Goal: Complete application form: Complete application form

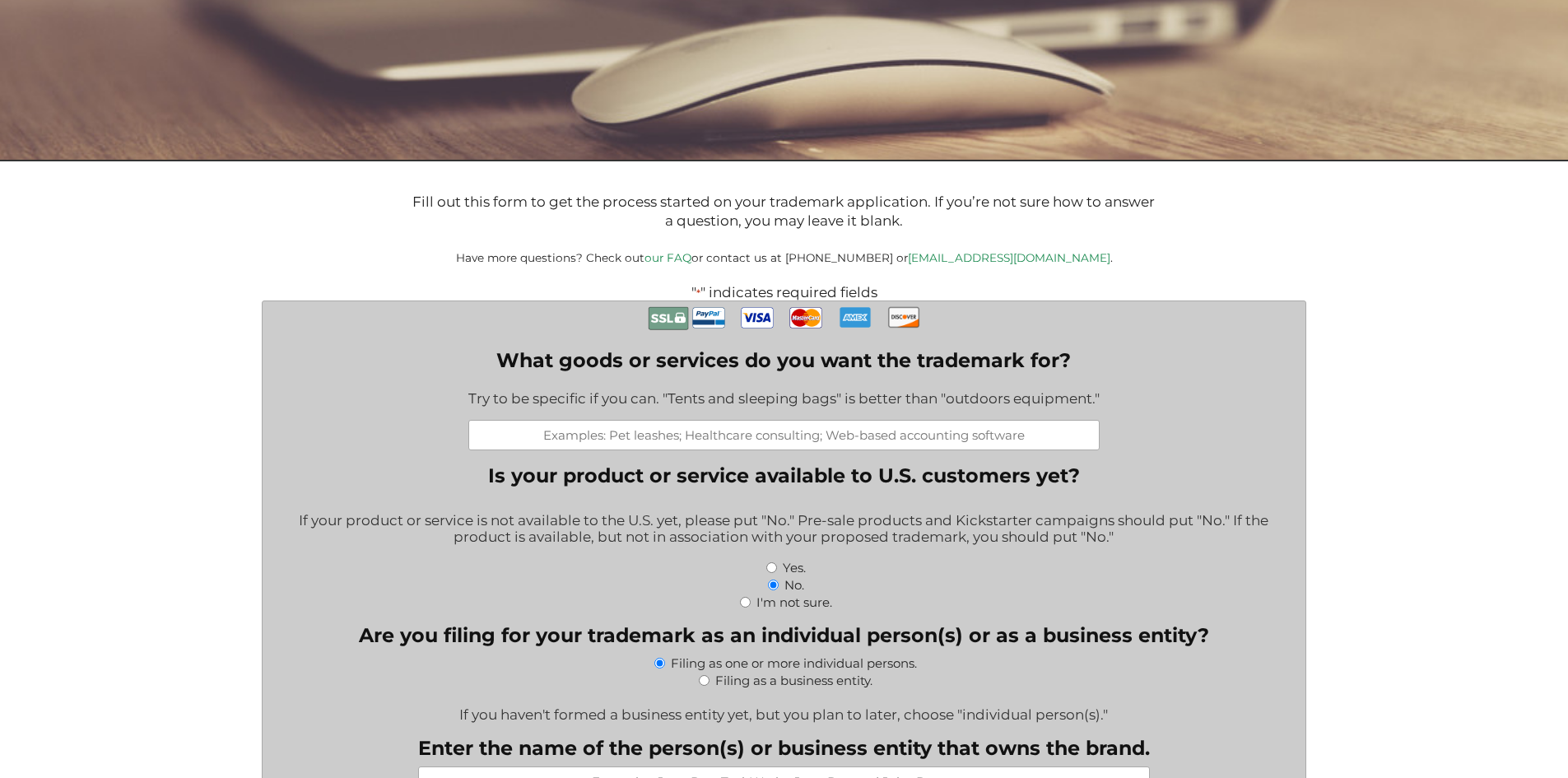
scroll to position [249, 0]
click at [553, 422] on input "What goods or services do you want the trademark for?" at bounding box center [784, 434] width 631 height 30
type input "safety signs"
click at [768, 567] on input "Yes." at bounding box center [772, 567] width 11 height 11
radio input "true"
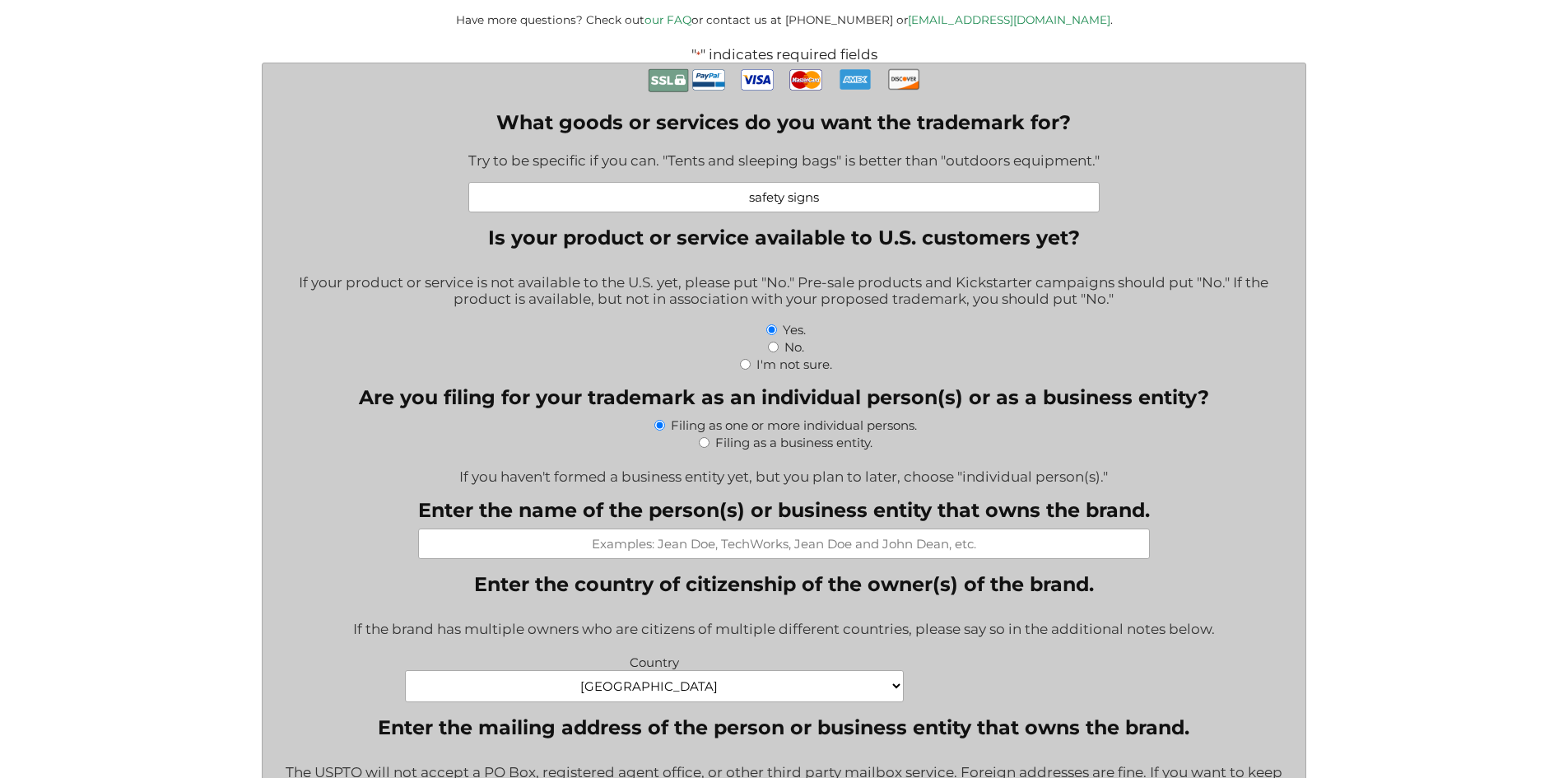
scroll to position [485, 0]
click at [688, 544] on input "Enter the name of the person(s) or business entity that owns the brand." at bounding box center [784, 544] width 732 height 30
type input "[PERSON_NAME]"
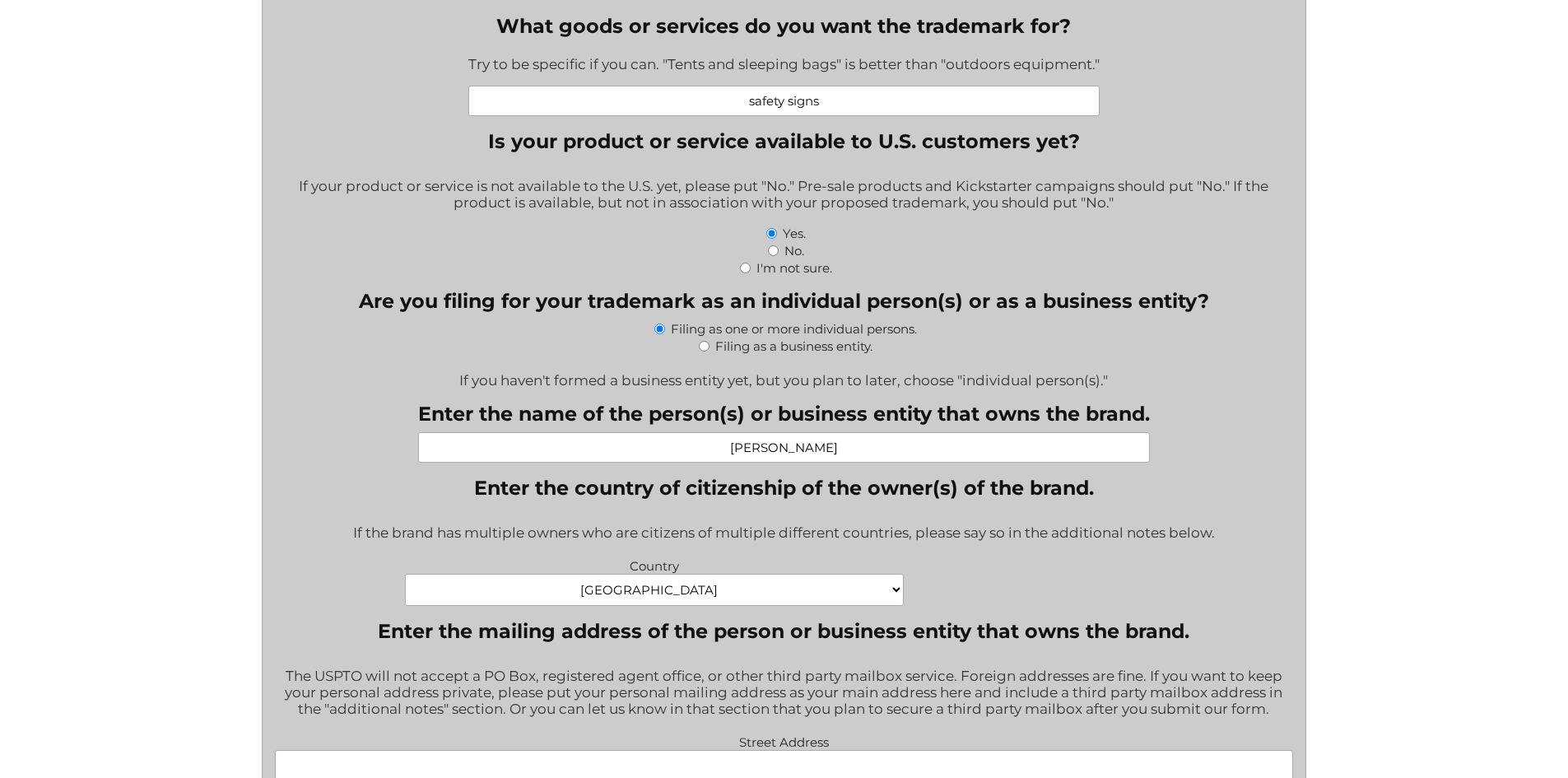
scroll to position [583, 0]
select select "[GEOGRAPHIC_DATA]"
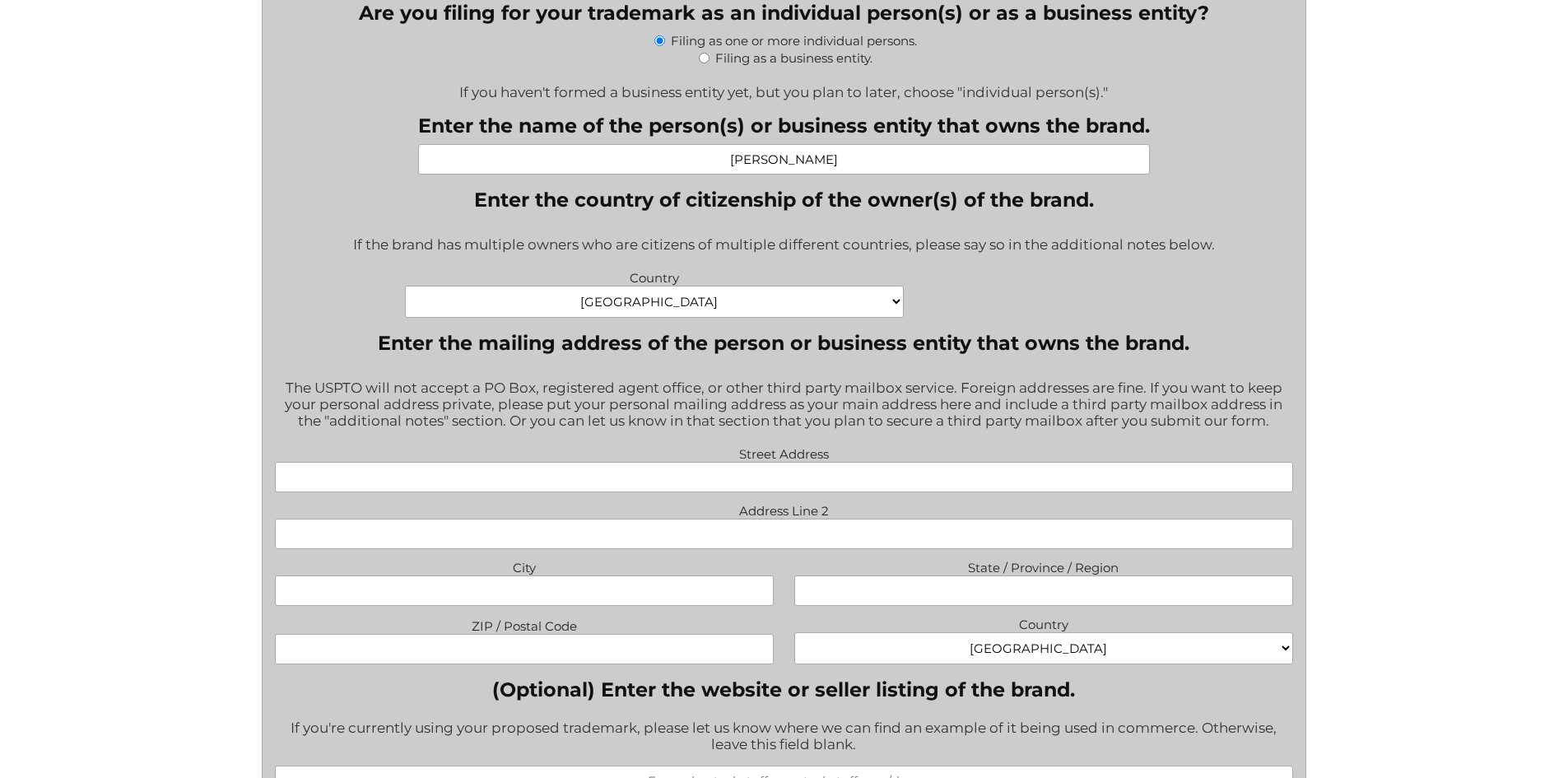
scroll to position [902, 0]
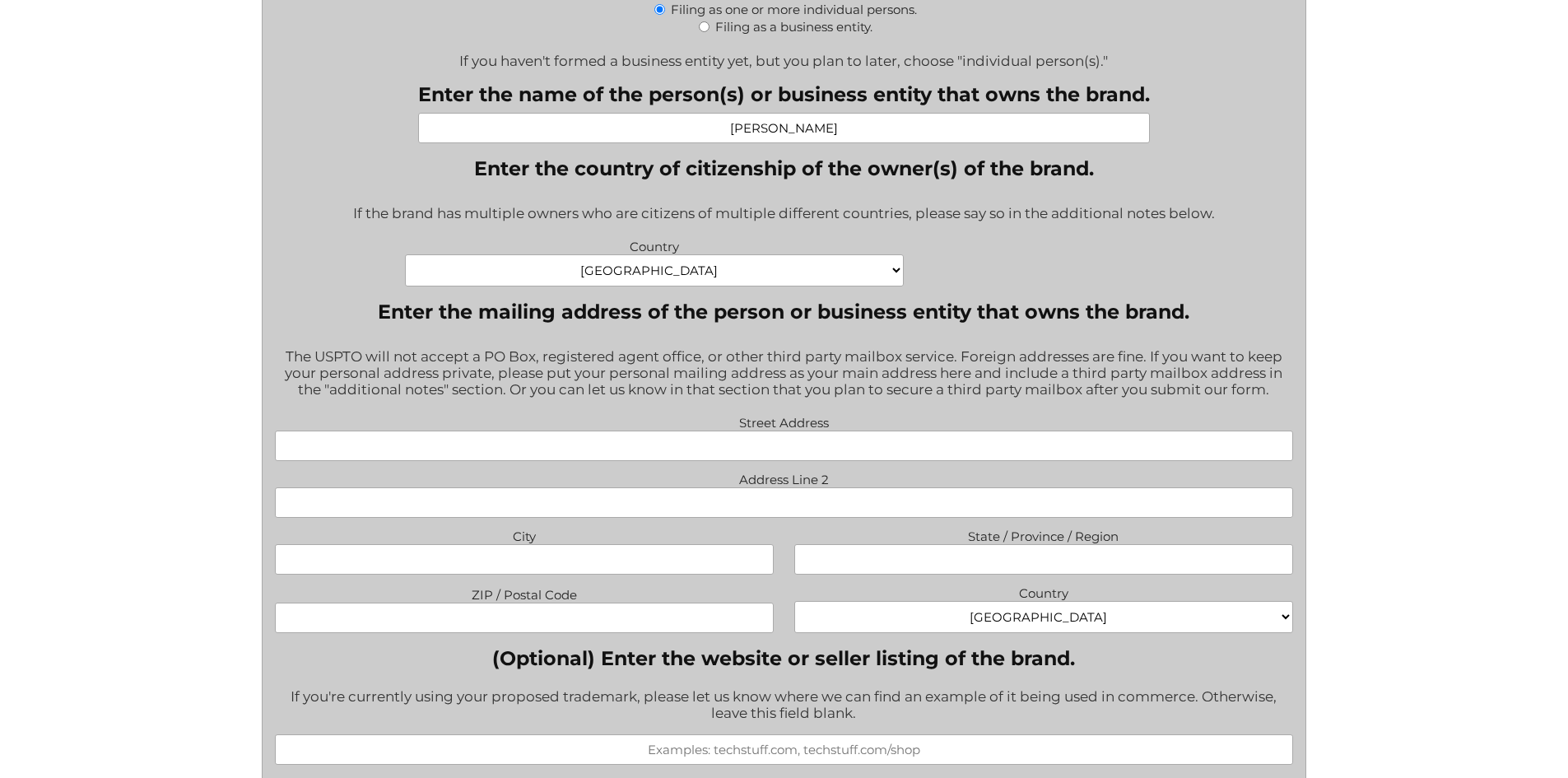
click at [688, 451] on input "Street Address" at bounding box center [784, 445] width 1018 height 30
type input "Udin, [STREET_ADDRESS],"
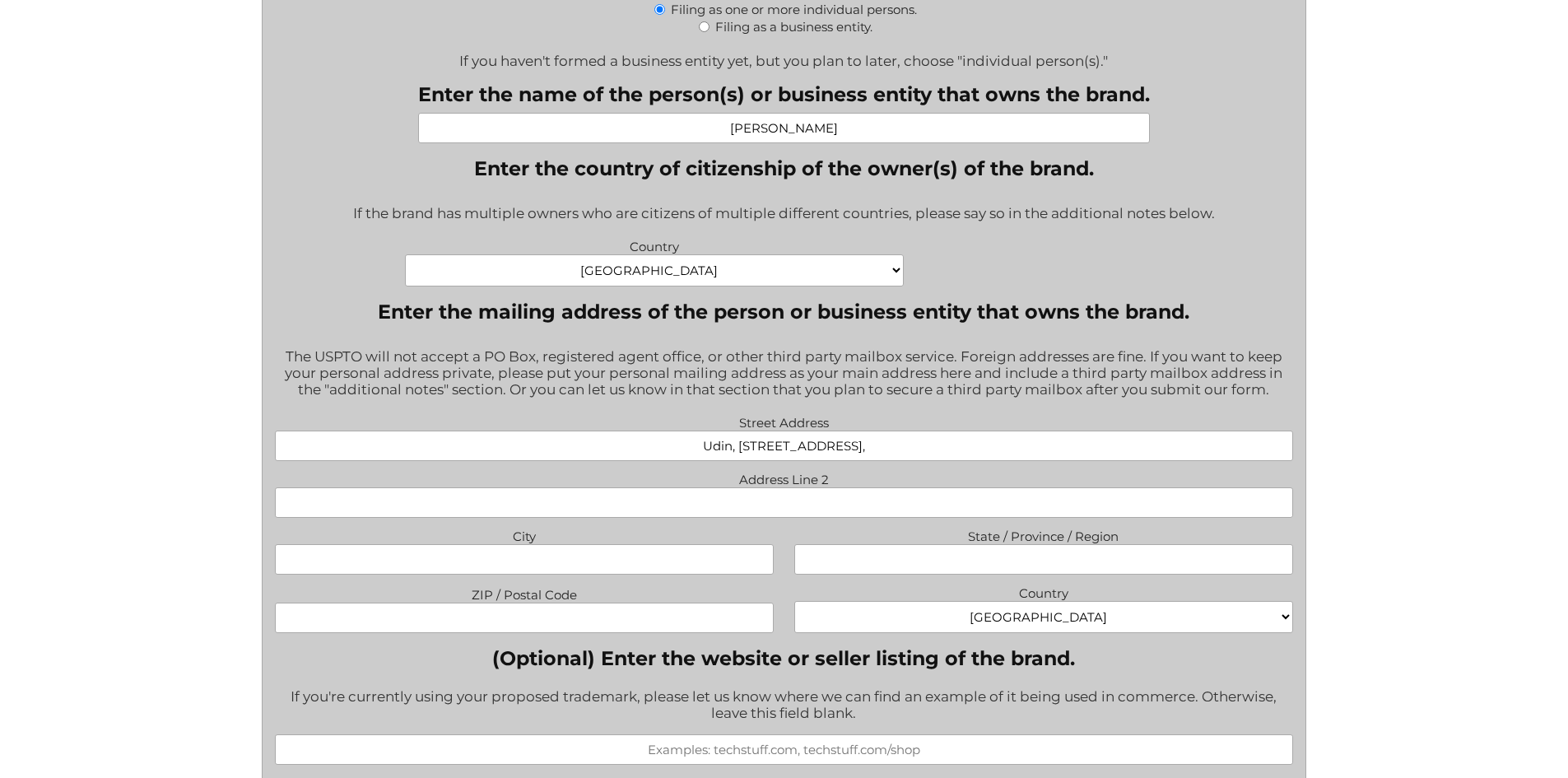
type input "Walldorf"
type input "69190"
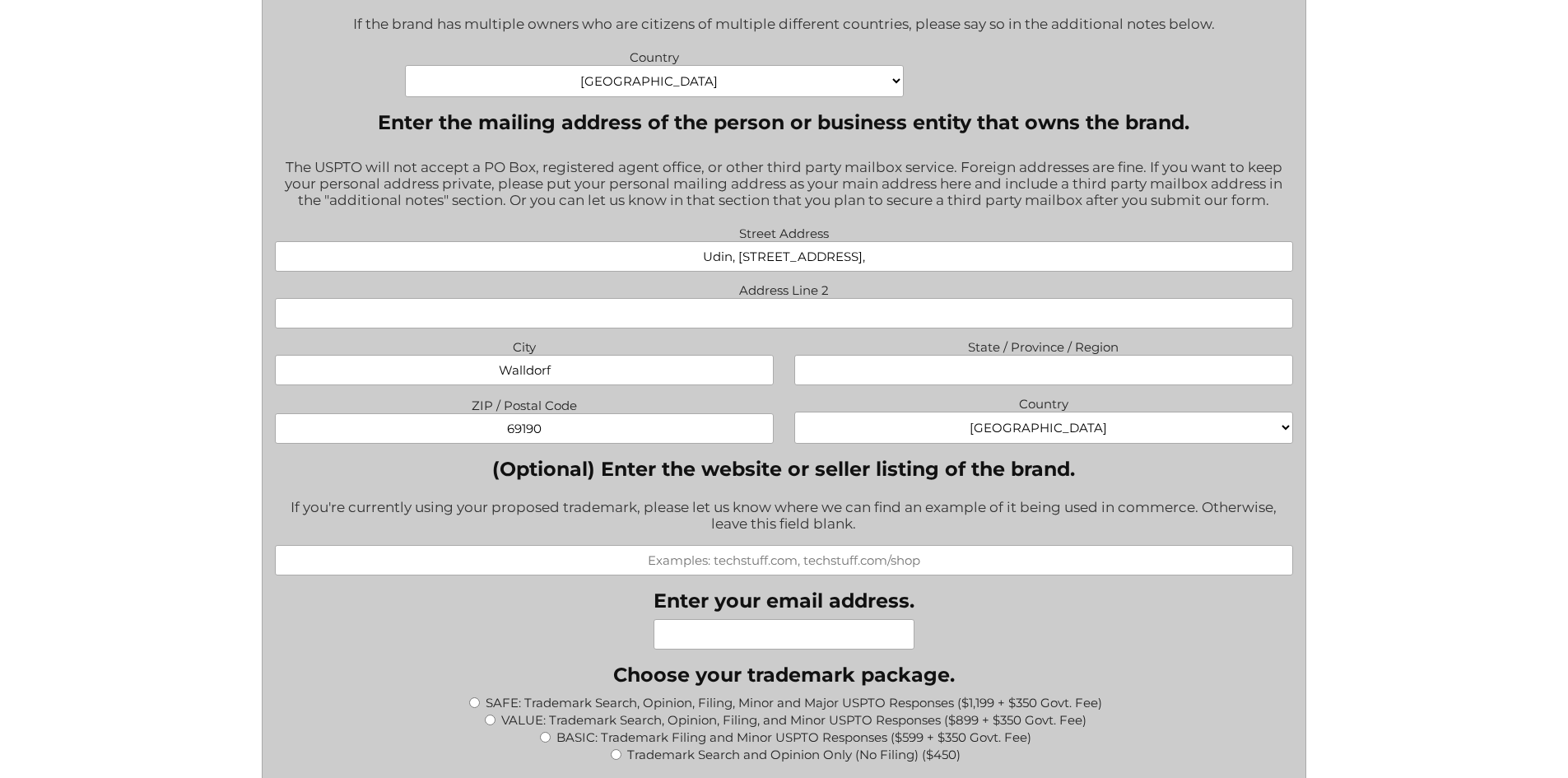
scroll to position [1095, 0]
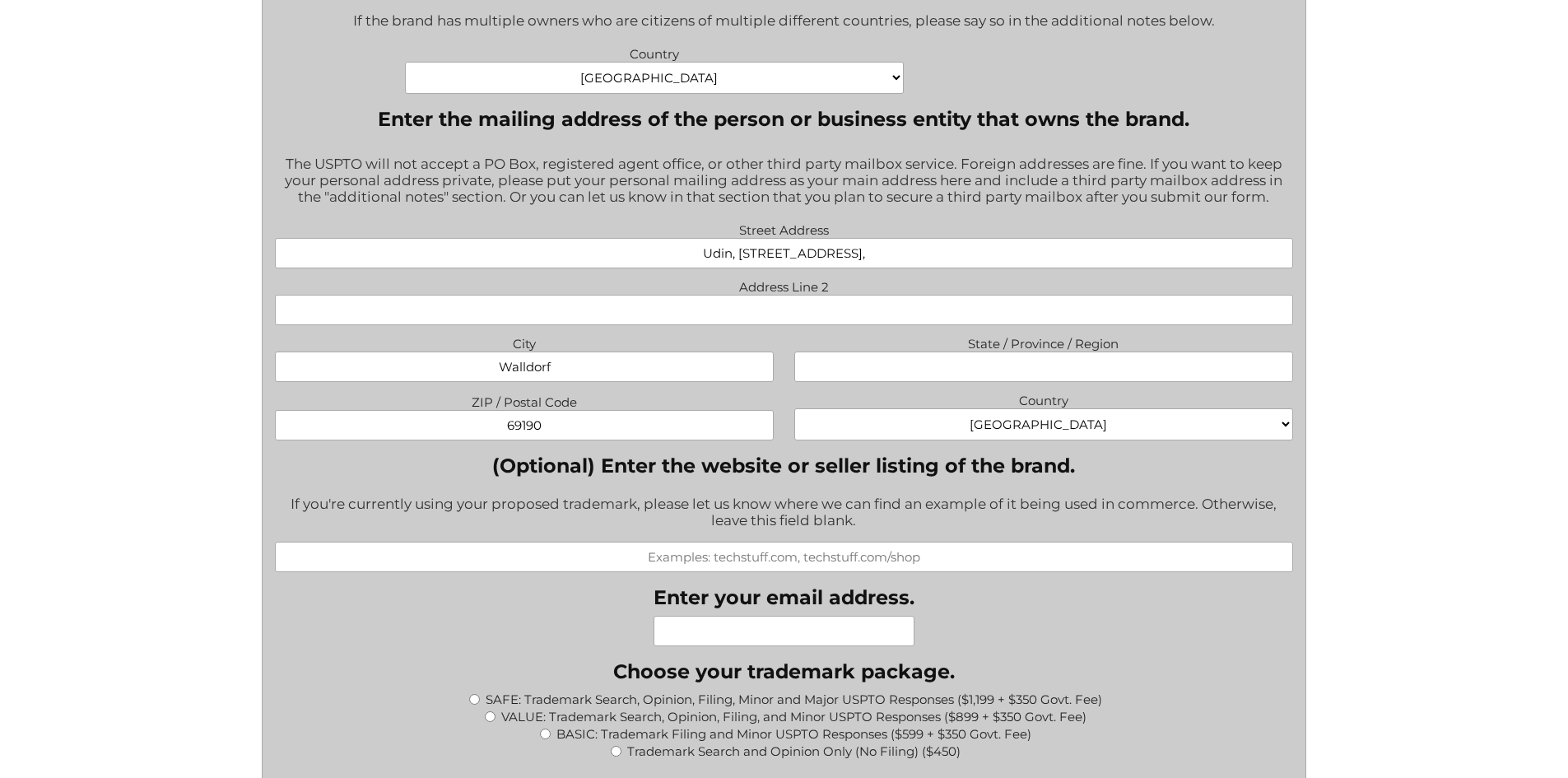
click at [856, 425] on select "[GEOGRAPHIC_DATA] [GEOGRAPHIC_DATA] [GEOGRAPHIC_DATA] [US_STATE] [GEOGRAPHIC_DA…" at bounding box center [1044, 424] width 498 height 32
select select "[GEOGRAPHIC_DATA]"
click at [795, 412] on select "[GEOGRAPHIC_DATA] [GEOGRAPHIC_DATA] [GEOGRAPHIC_DATA] [US_STATE] [GEOGRAPHIC_DA…" at bounding box center [1044, 424] width 498 height 32
click at [939, 485] on div "(Optional) Enter the website or seller listing of the brand. If you're currentl…" at bounding box center [784, 512] width 1018 height 118
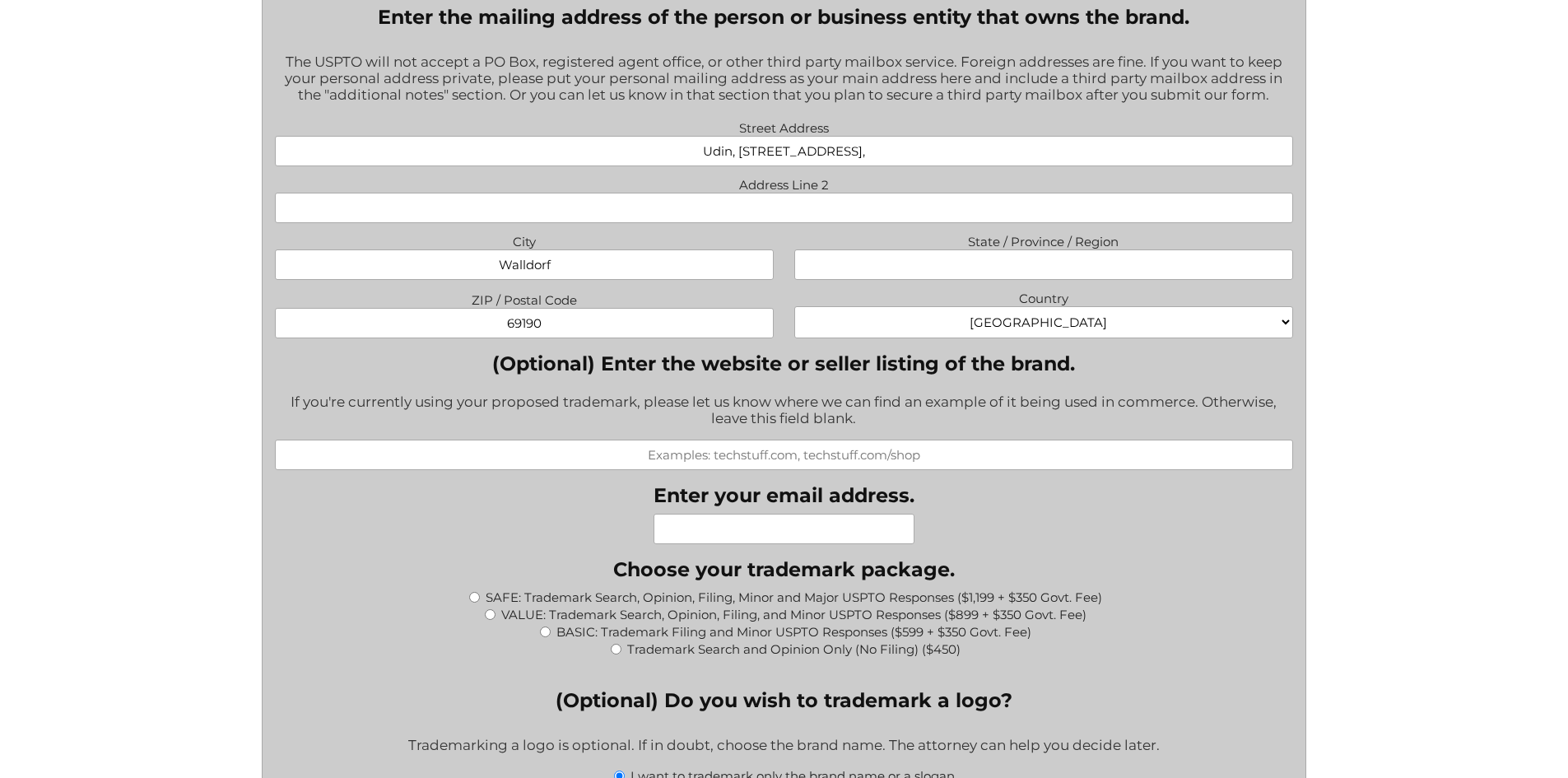
scroll to position [1202, 0]
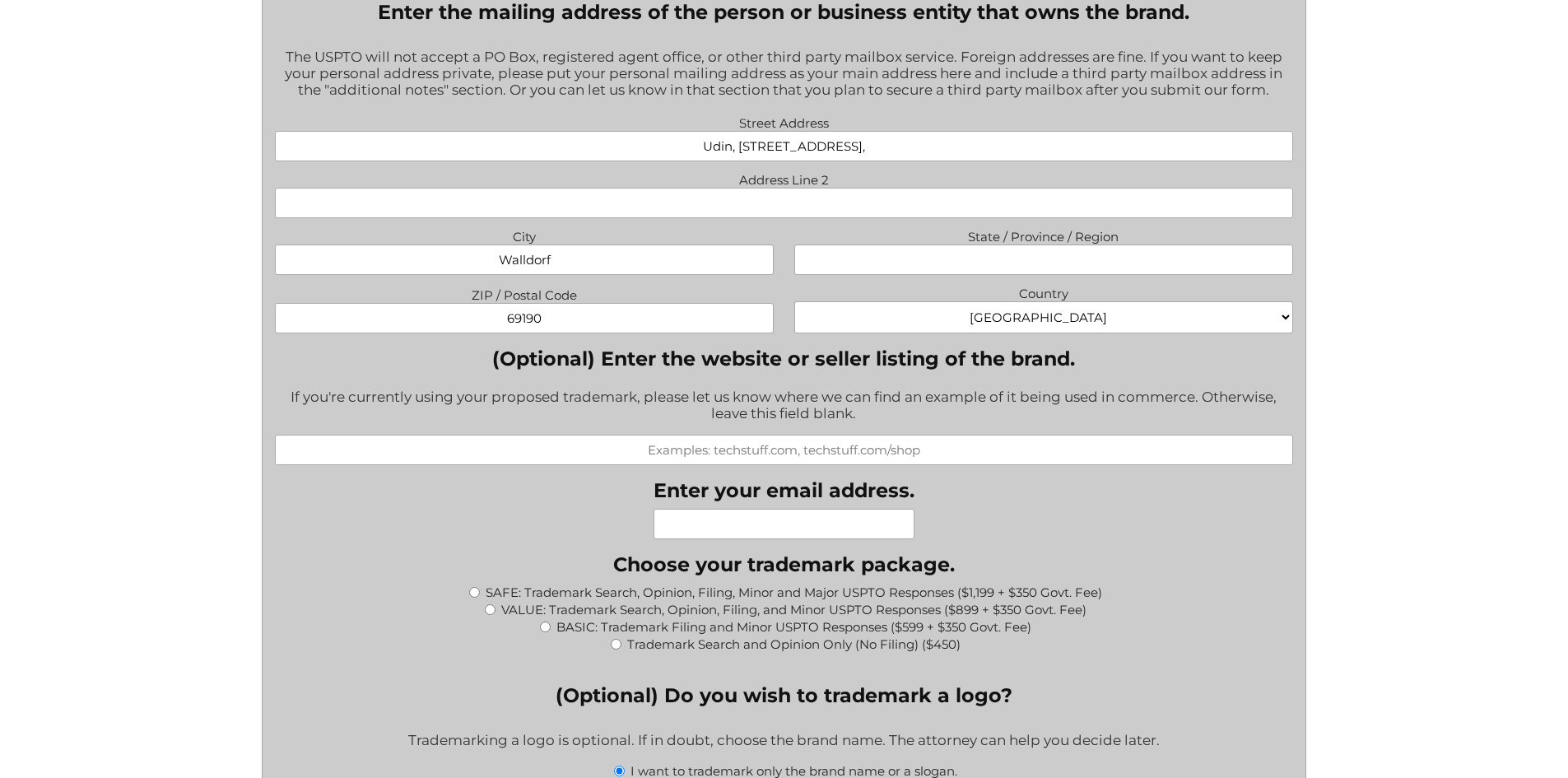
click at [479, 597] on div "SAFE: Trademark Search, Opinion, Filing, Minor and Major USPTO Responses ($1,19…" at bounding box center [784, 591] width 1018 height 18
click at [547, 628] on input "BASIC: Trademark Filing and Minor USPTO Responses ($599 + $350 Govt. Fee)" at bounding box center [545, 627] width 11 height 11
radio input "true"
type input "$949.00"
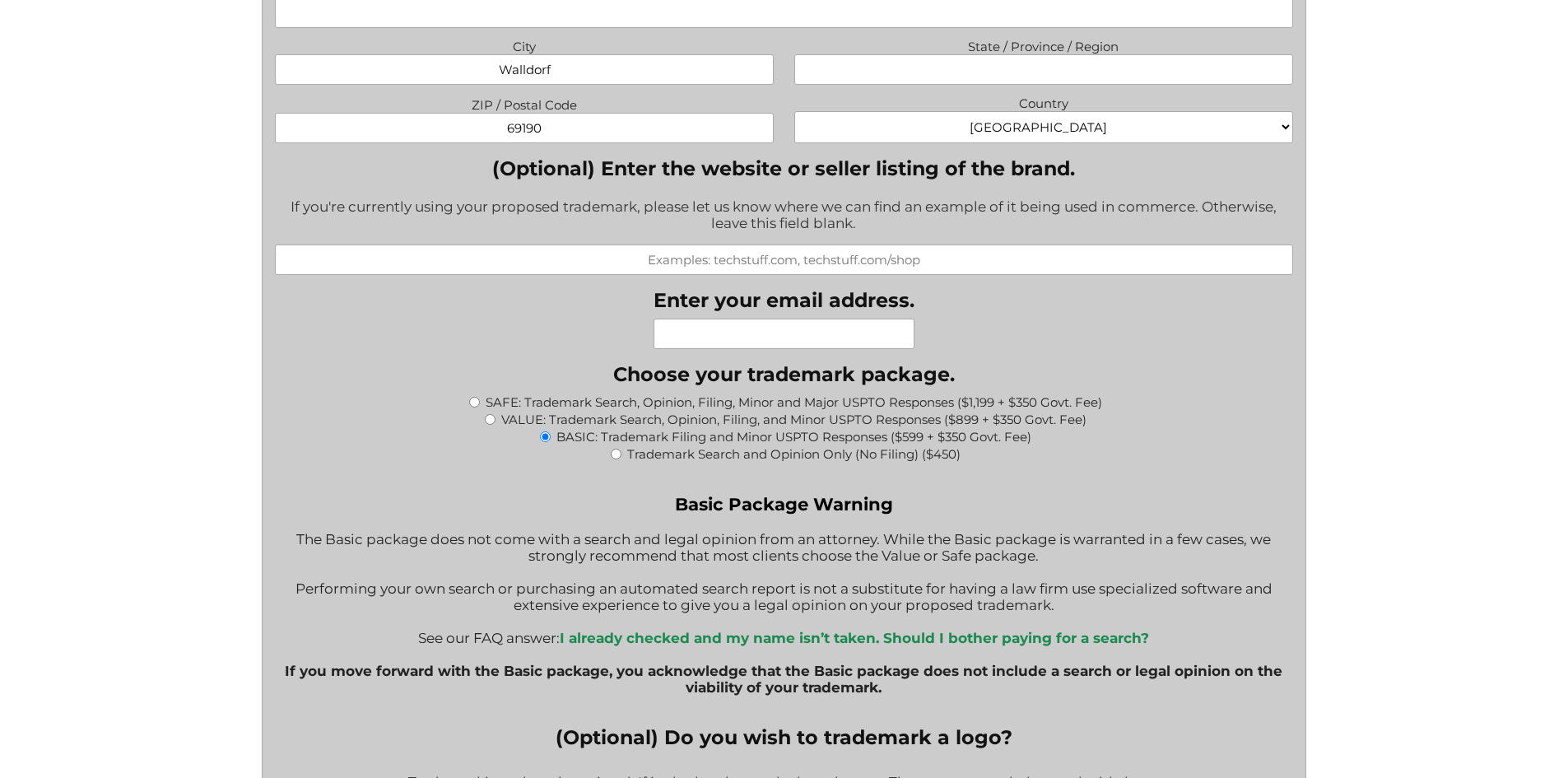
scroll to position [1393, 0]
click at [727, 331] on input "Enter your email address." at bounding box center [784, 332] width 261 height 30
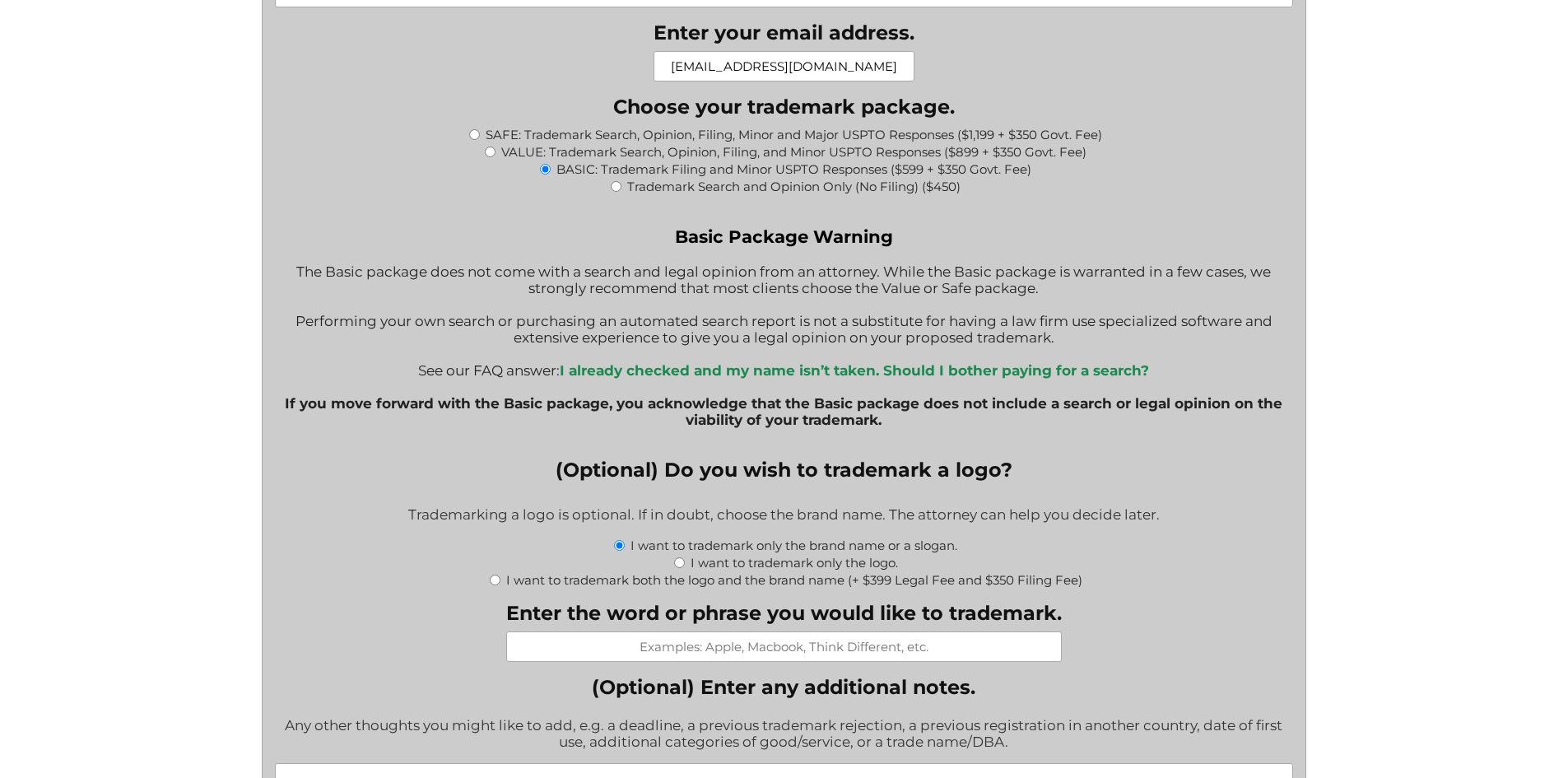
scroll to position [1660, 0]
type input "[EMAIL_ADDRESS][DOMAIN_NAME]"
click at [642, 660] on input "Enter the word or phrase you would like to trademark." at bounding box center [784, 645] width 556 height 30
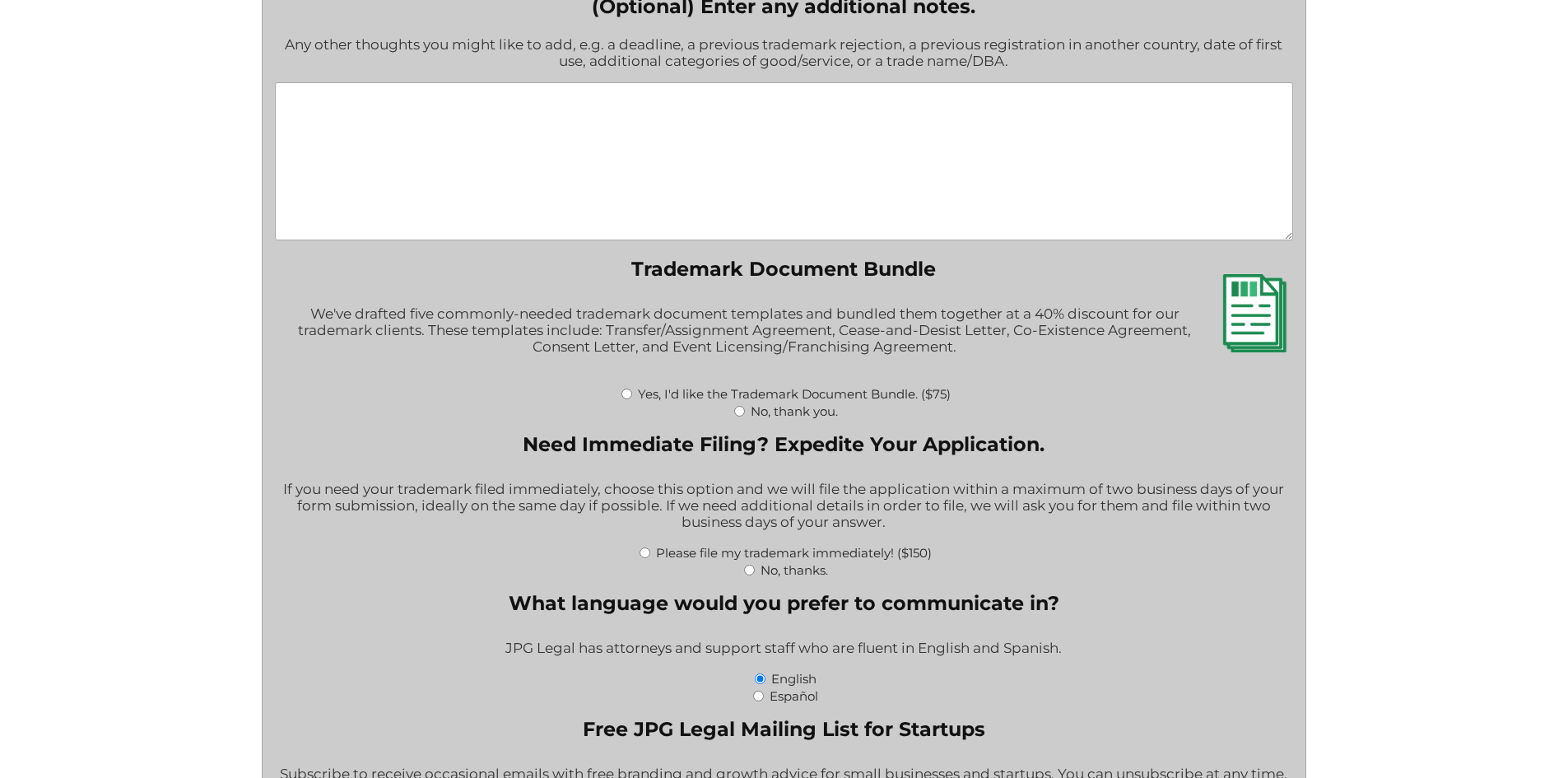
scroll to position [2344, 0]
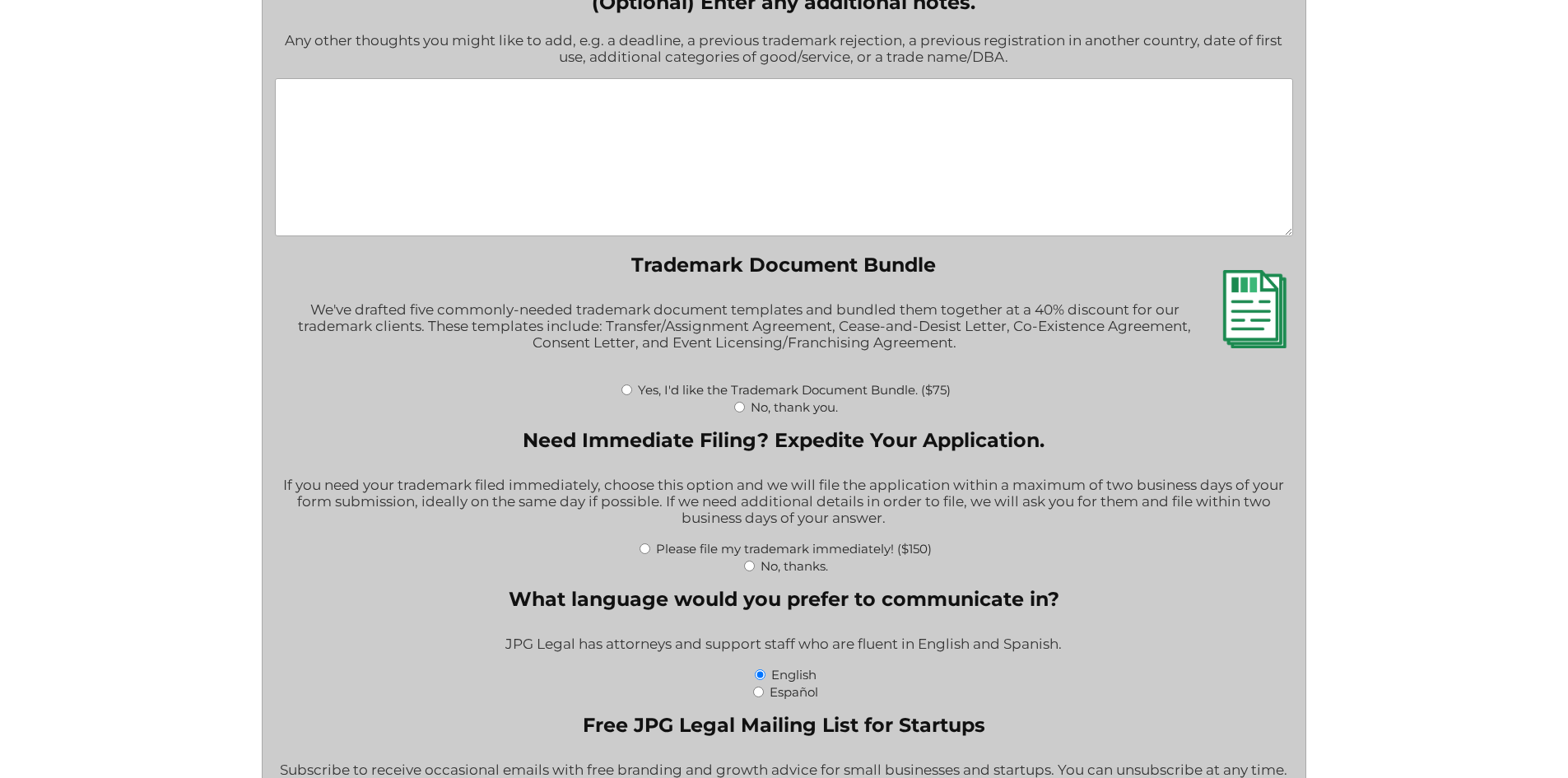
type input "sygmah"
click at [747, 414] on div "No, thank you." at bounding box center [784, 406] width 1018 height 18
click at [741, 413] on input "No, thank you." at bounding box center [739, 407] width 11 height 11
radio input "true"
click at [748, 571] on input "No, thanks." at bounding box center [749, 566] width 11 height 11
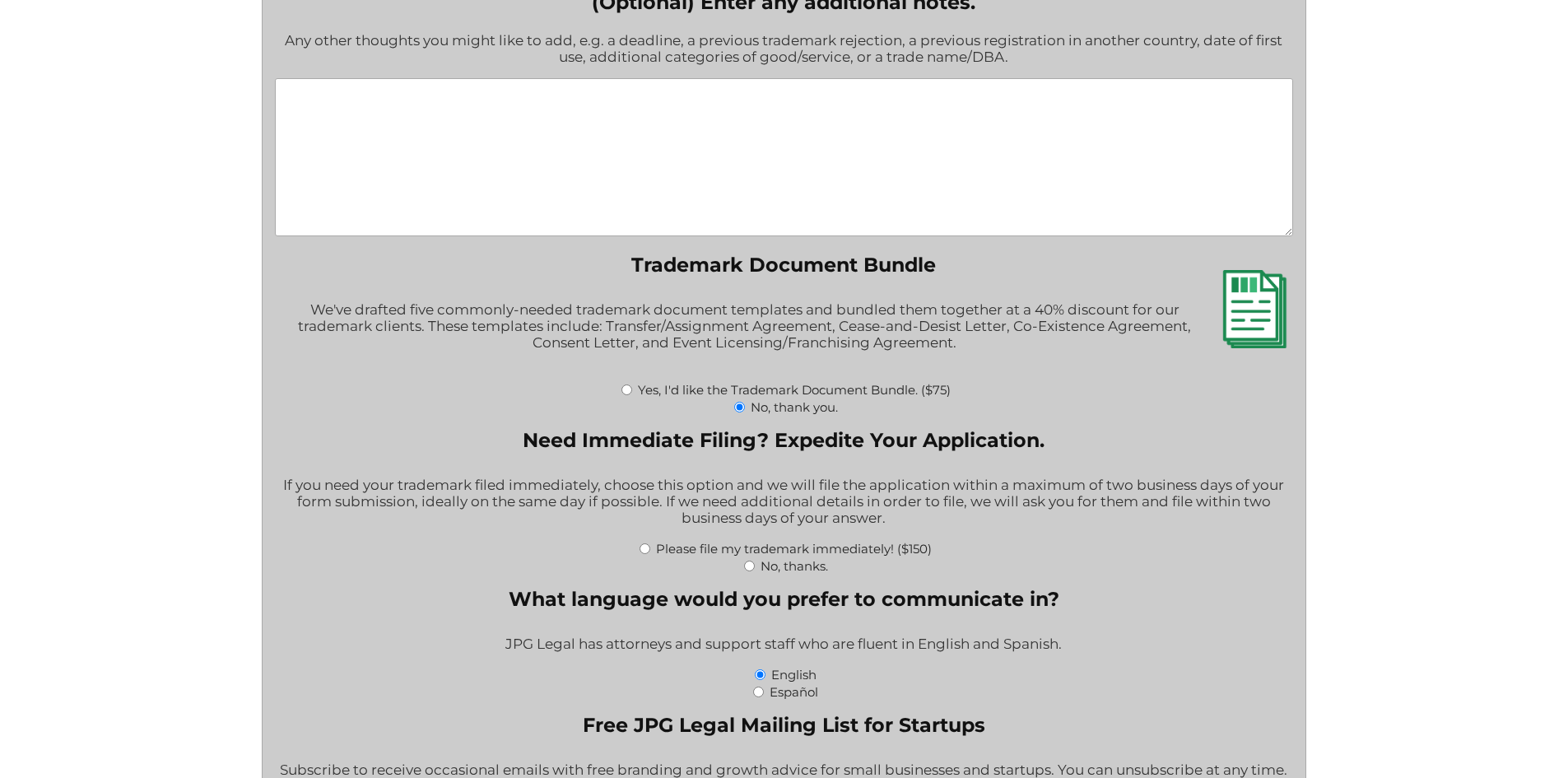
radio input "true"
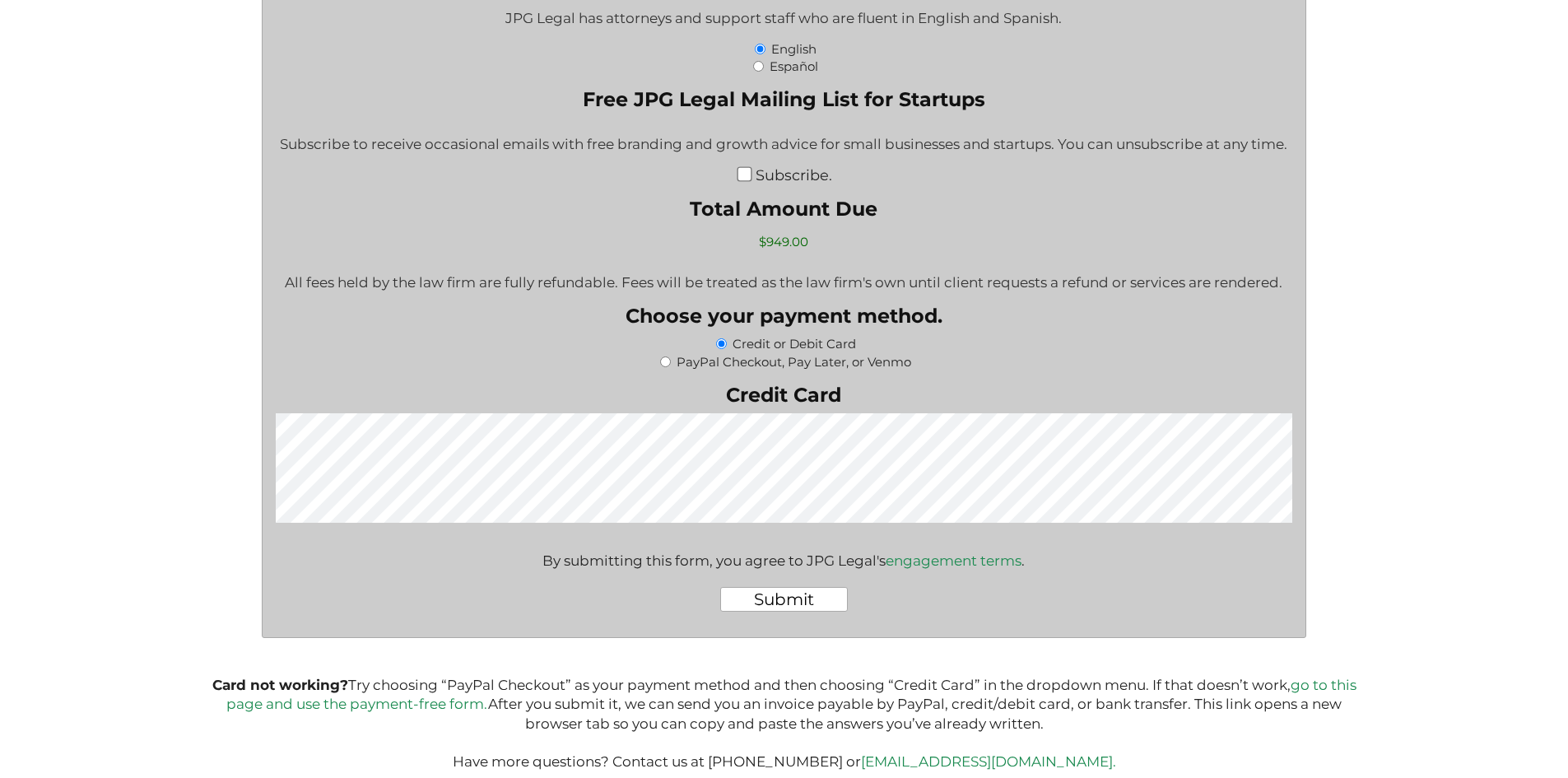
scroll to position [2998, 0]
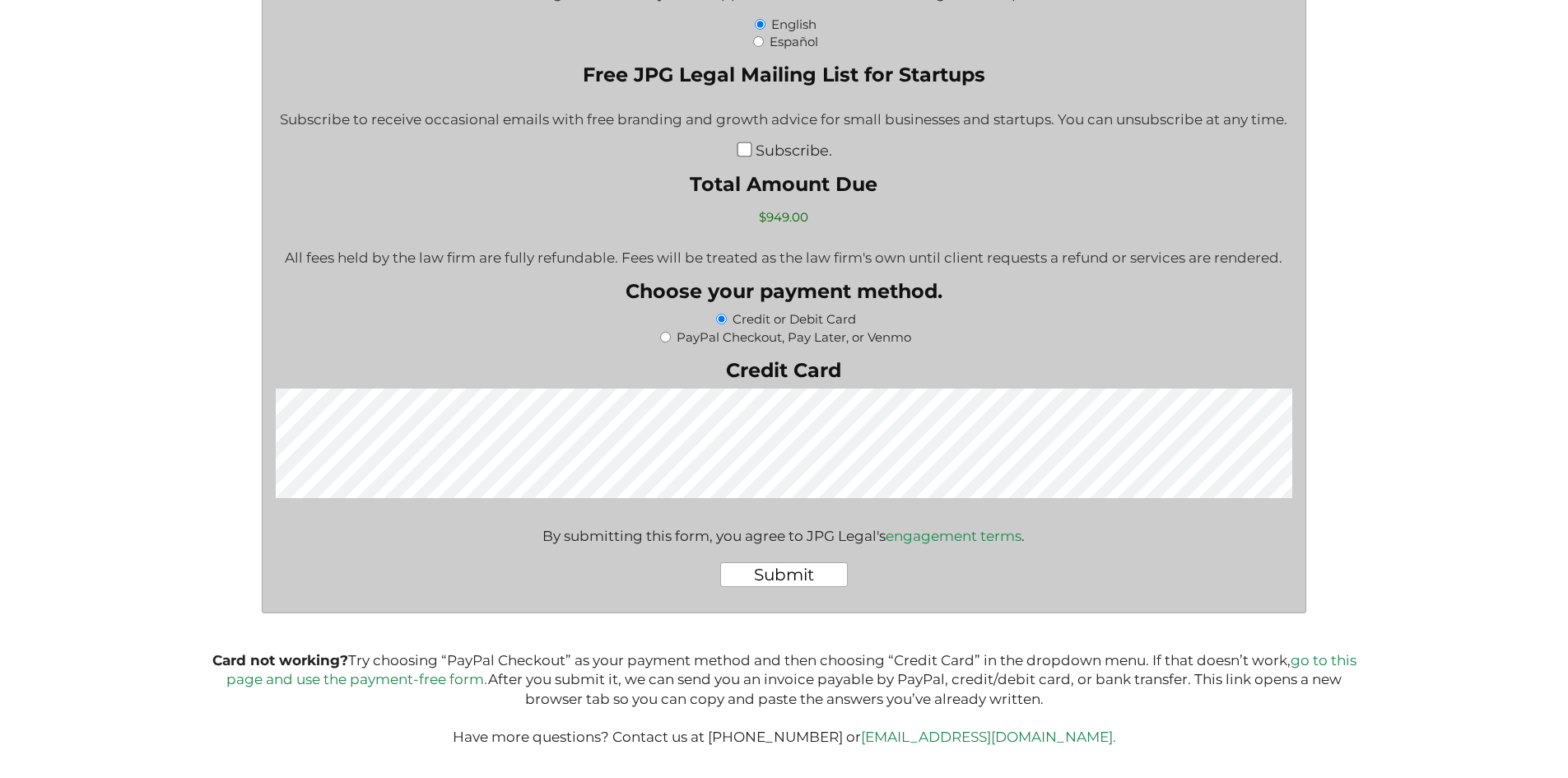
click at [665, 331] on input "PayPal Checkout, Pay Later, or Venmo" at bounding box center [665, 337] width 11 height 11
radio input "true"
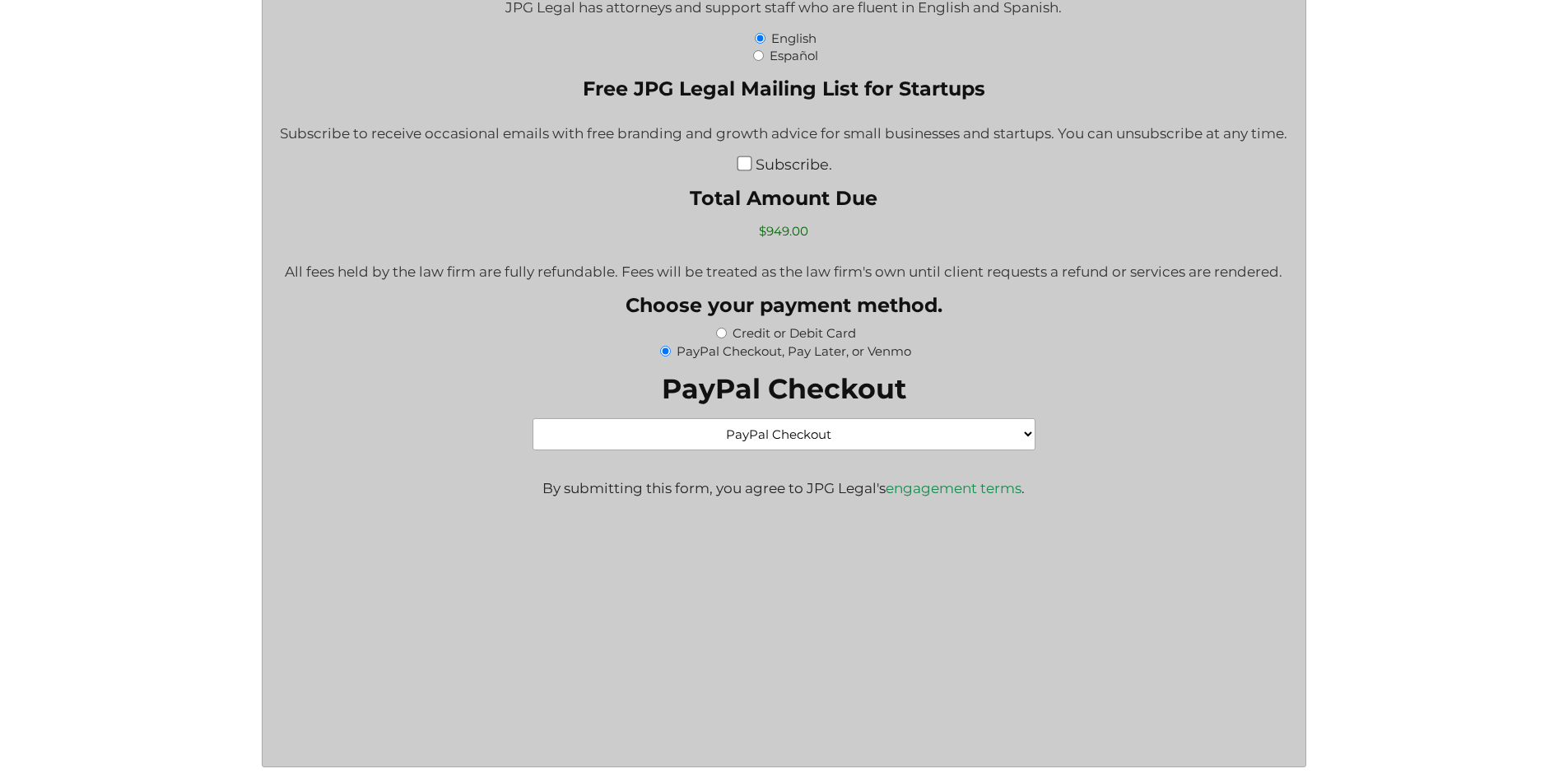
scroll to position [0, 0]
click at [711, 434] on select "PayPal Checkout Credit Card" at bounding box center [784, 434] width 502 height 32
click at [724, 336] on input "Credit or Debit Card" at bounding box center [722, 333] width 11 height 11
radio input "true"
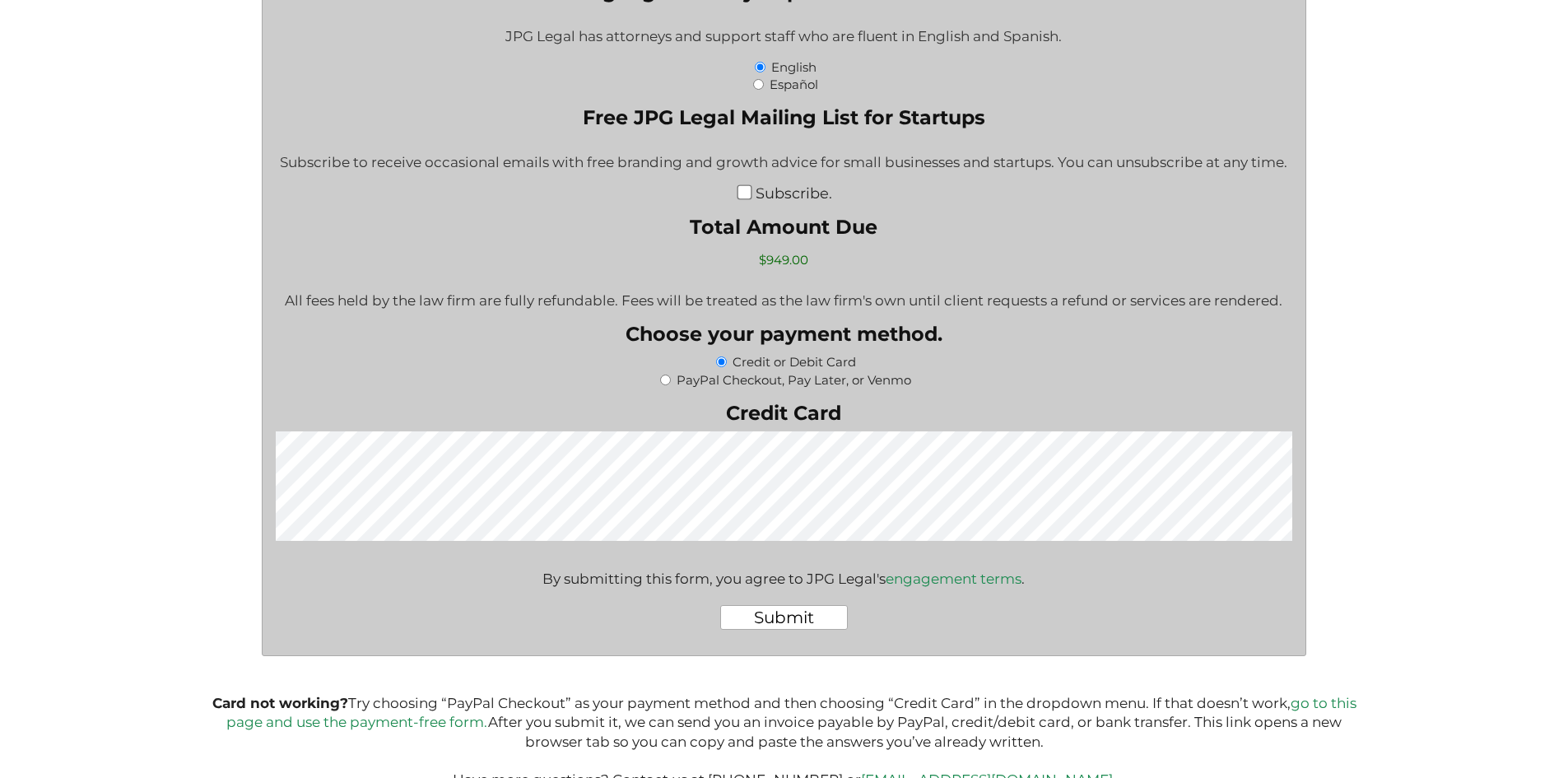
scroll to position [3015, 0]
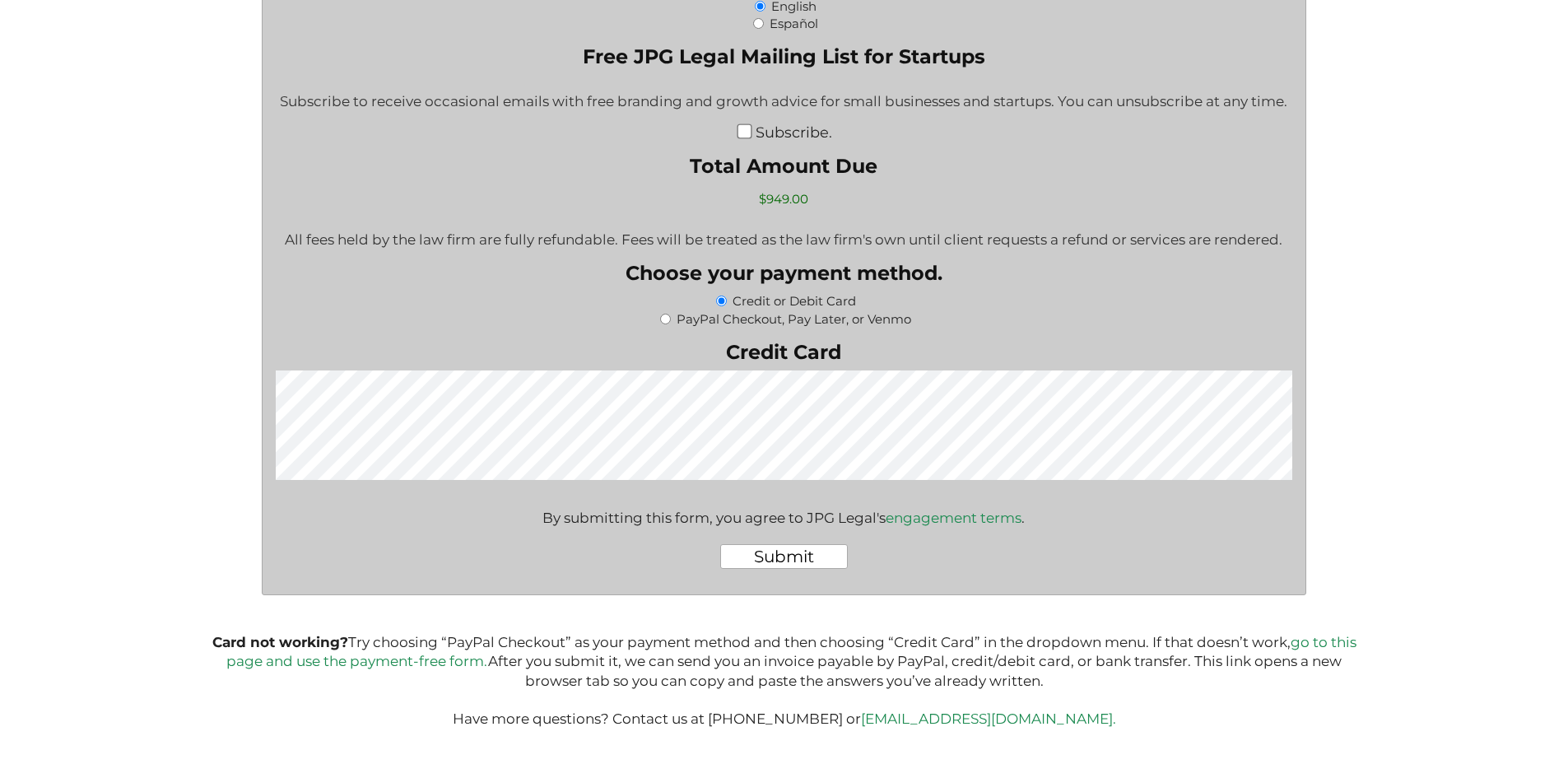
click at [725, 322] on label "PayPal Checkout, Pay Later, or Venmo" at bounding box center [794, 318] width 234 height 16
click at [671, 322] on input "PayPal Checkout, Pay Later, or Venmo" at bounding box center [665, 319] width 11 height 11
radio input "true"
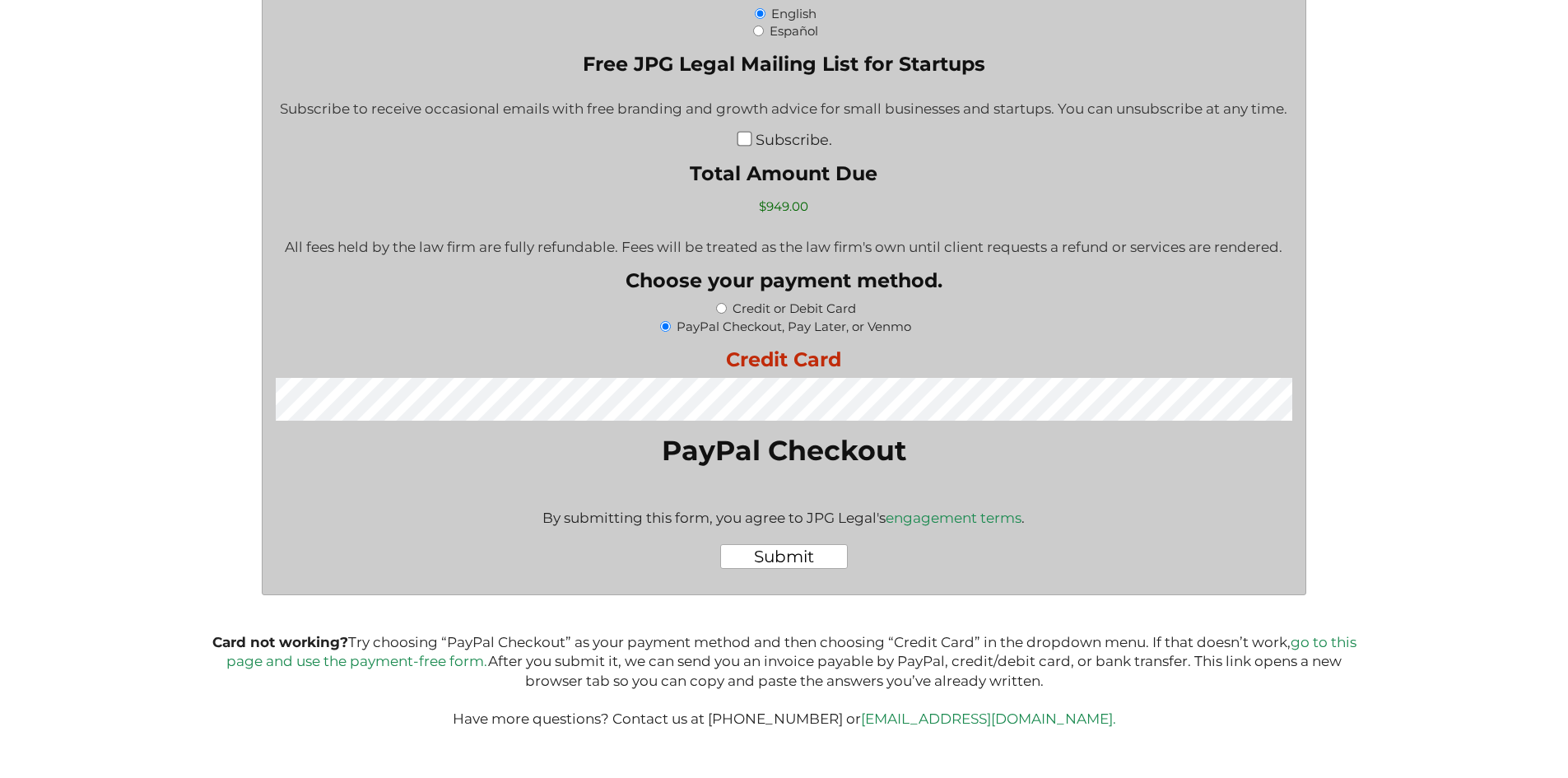
scroll to position [3008, 0]
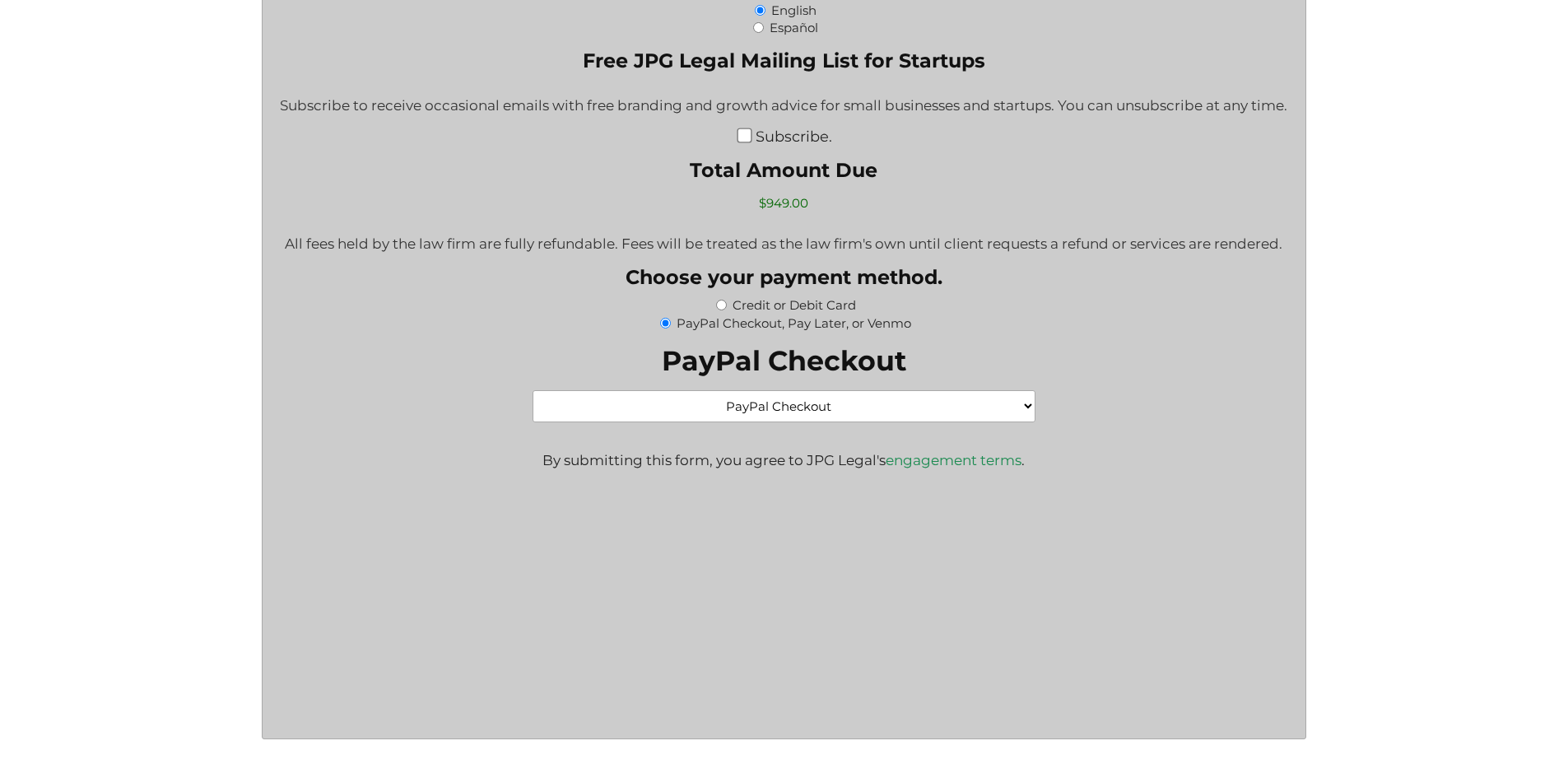
click at [722, 305] on input "Credit or Debit Card" at bounding box center [722, 305] width 11 height 11
radio input "true"
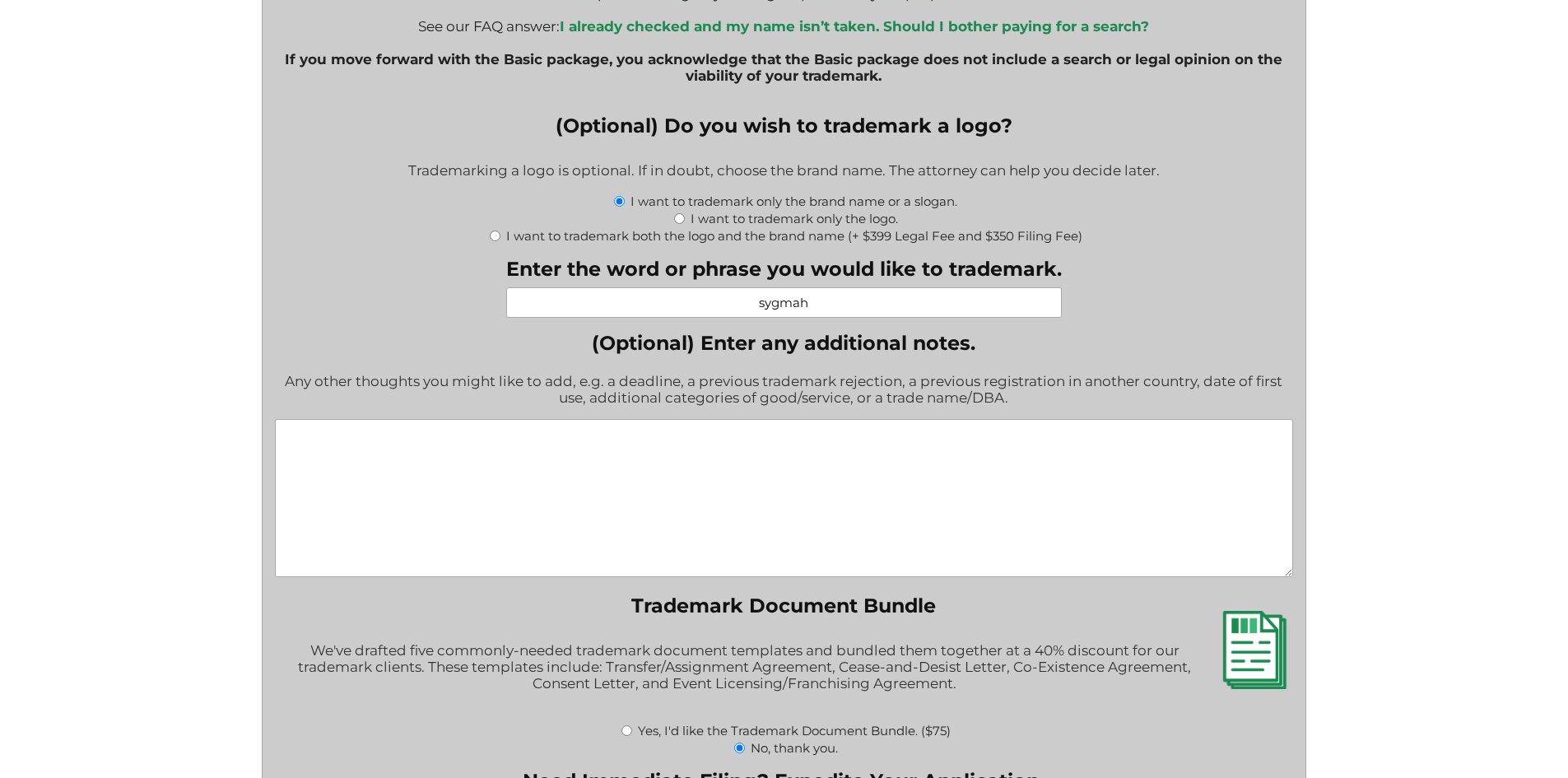
scroll to position [2004, 0]
click at [764, 306] on input "sygmah" at bounding box center [784, 301] width 556 height 30
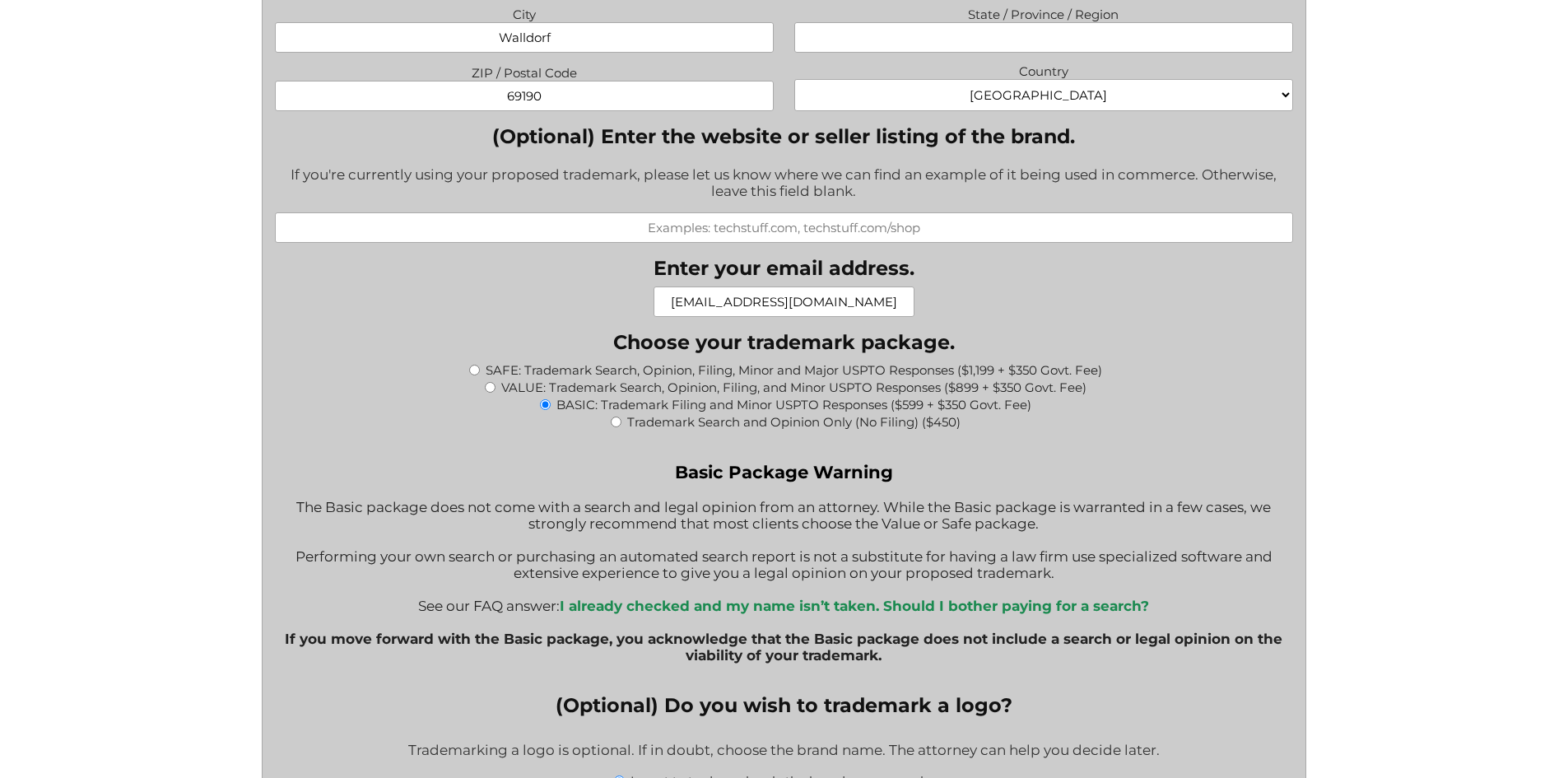
scroll to position [1423, 0]
type input "Sygmah"
click at [674, 390] on label "VALUE: Trademark Search, Opinion, Filing, and Minor USPTO Responses ($899 + $35…" at bounding box center [794, 388] width 585 height 16
click at [496, 390] on input "VALUE: Trademark Search, Opinion, Filing, and Minor USPTO Responses ($899 + $35…" at bounding box center [490, 389] width 11 height 11
radio input "true"
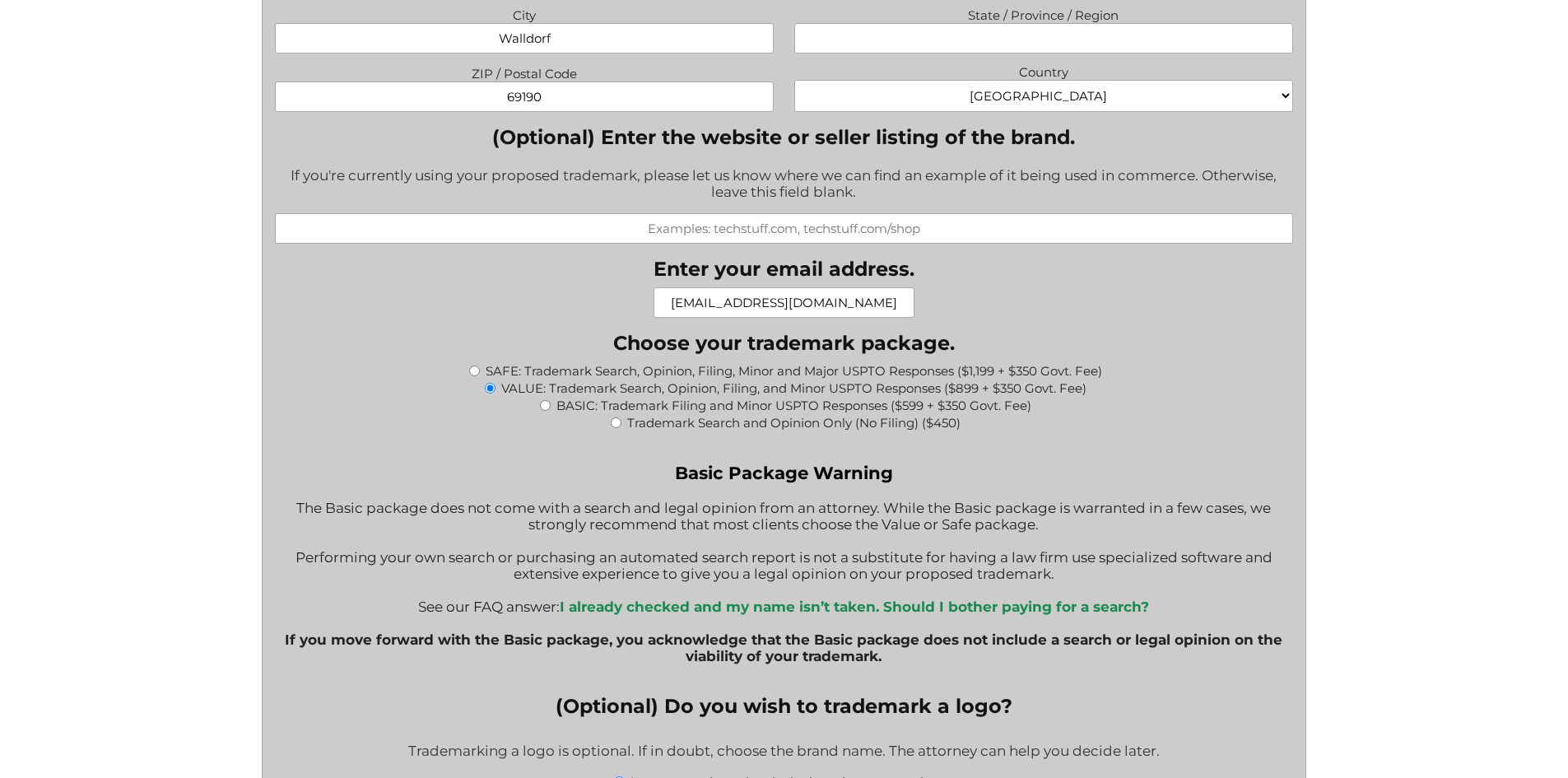
radio input "false"
type input "$1,249.00"
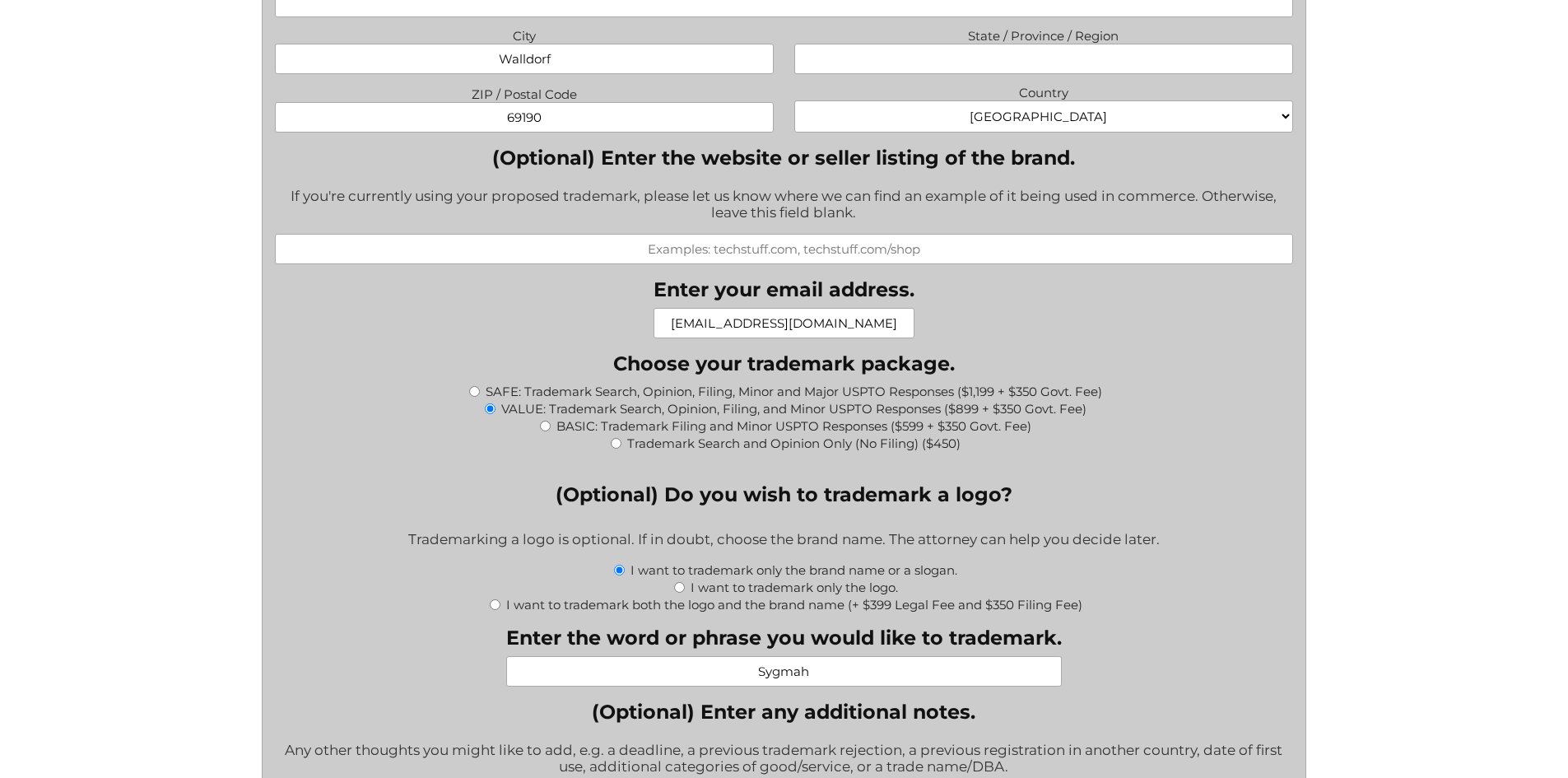
scroll to position [1402, 0]
click at [644, 428] on label "BASIC: Trademark Filing and Minor USPTO Responses ($599 + $350 Govt. Fee)" at bounding box center [794, 426] width 475 height 16
click at [551, 428] on input "BASIC: Trademark Filing and Minor USPTO Responses ($599 + $350 Govt. Fee)" at bounding box center [545, 427] width 11 height 11
radio input "true"
type input "$949.00"
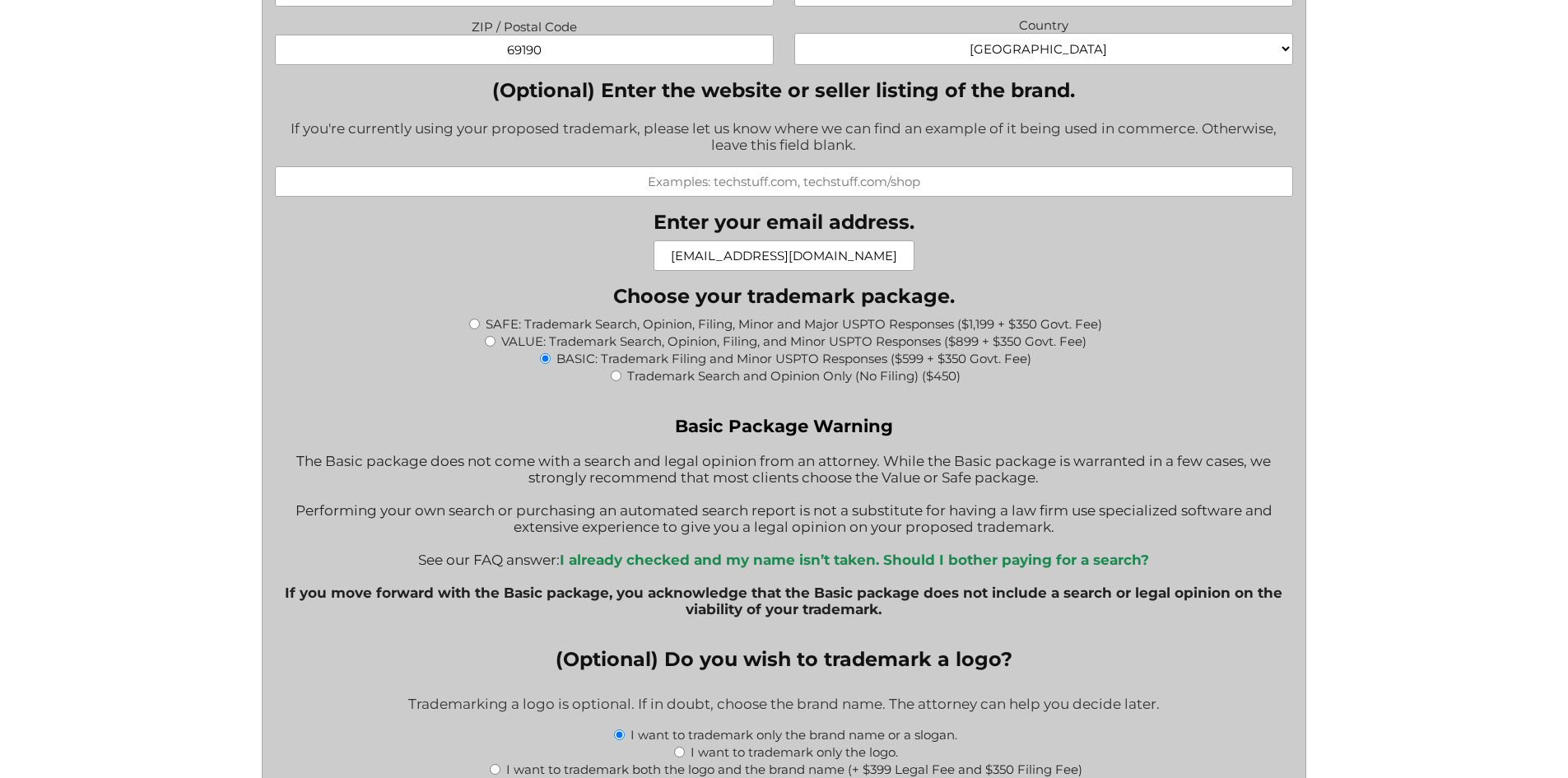
scroll to position [1471, 0]
